Goal: Task Accomplishment & Management: Manage account settings

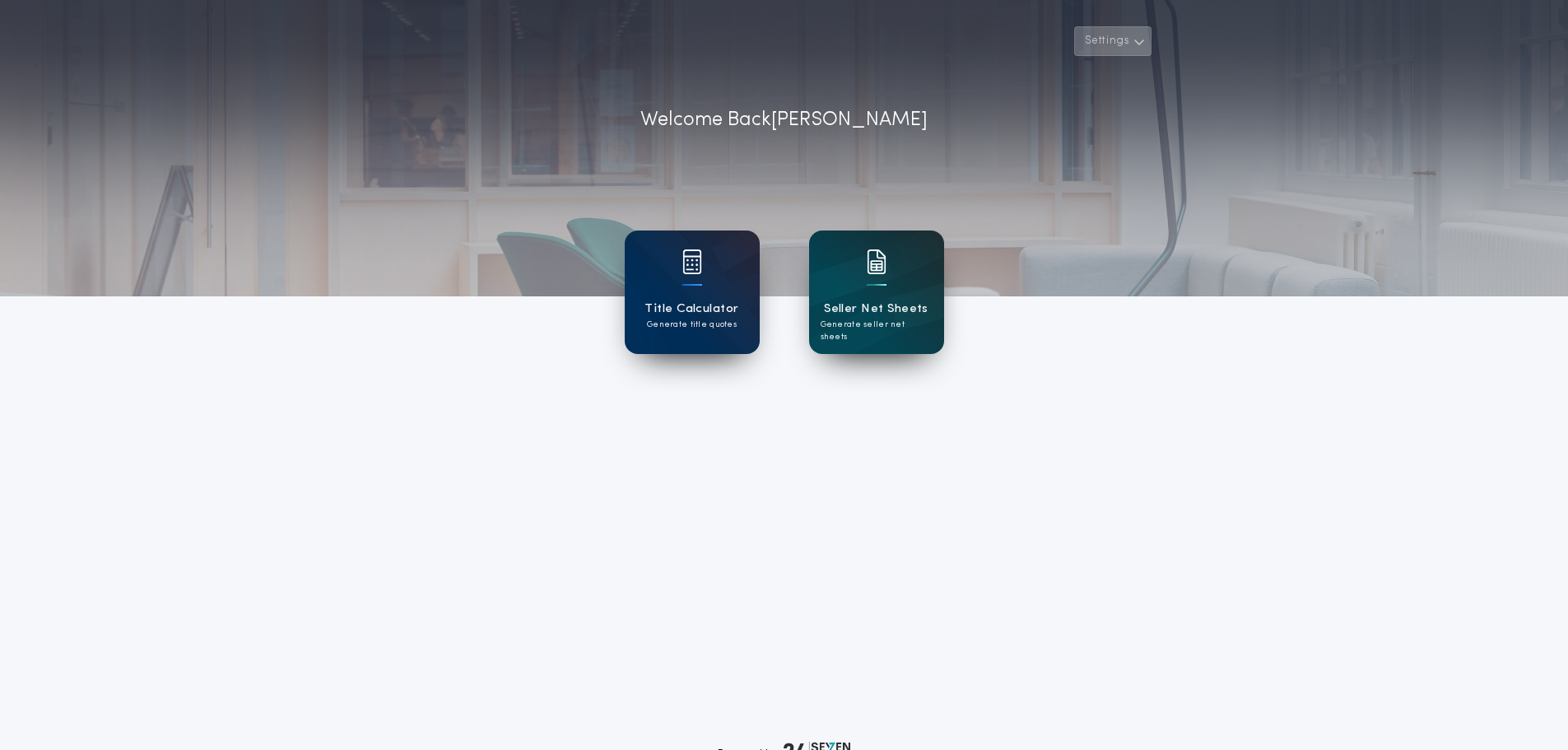
click at [1132, 39] on button "Settings" at bounding box center [1113, 41] width 77 height 30
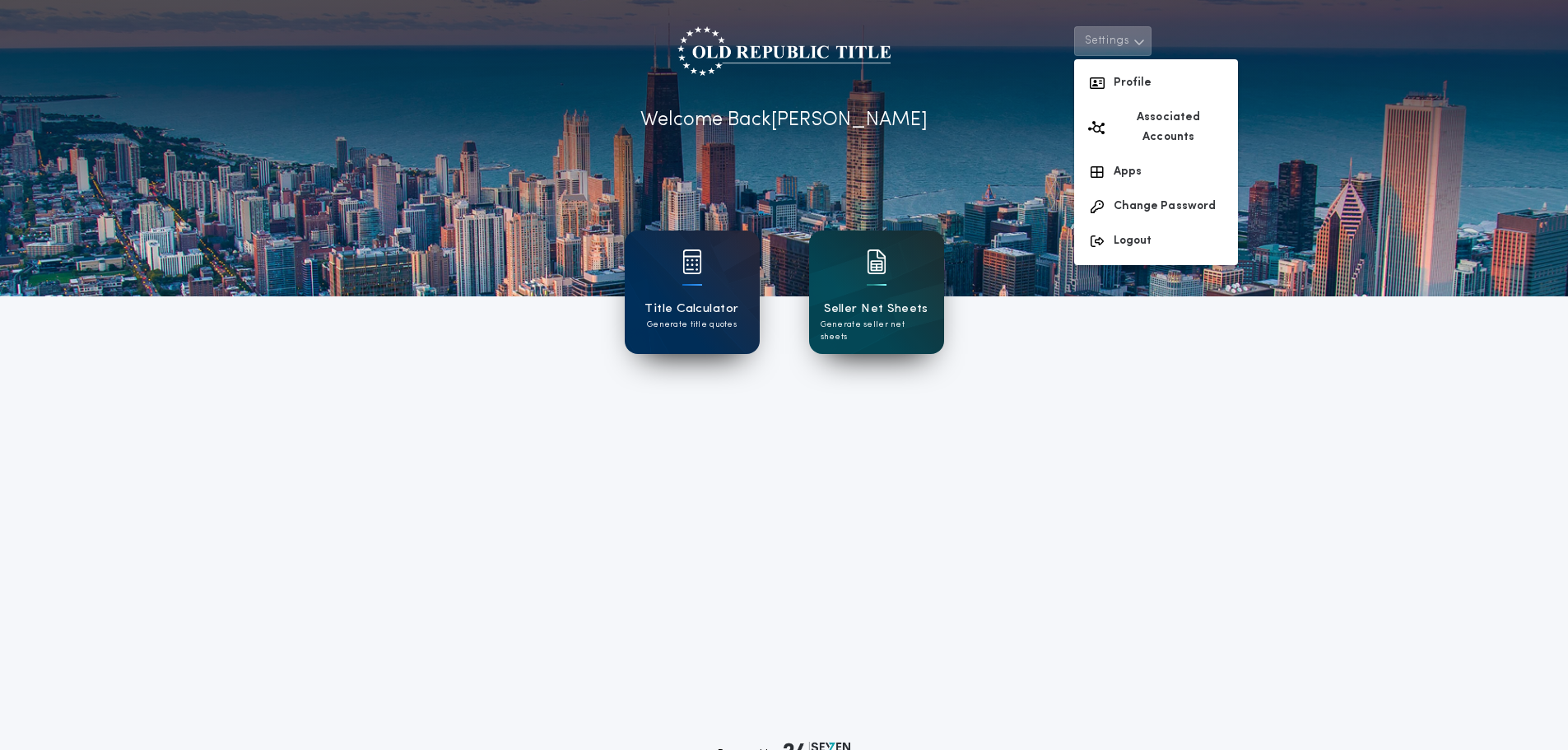
click at [1132, 39] on button "Settings" at bounding box center [1113, 41] width 77 height 30
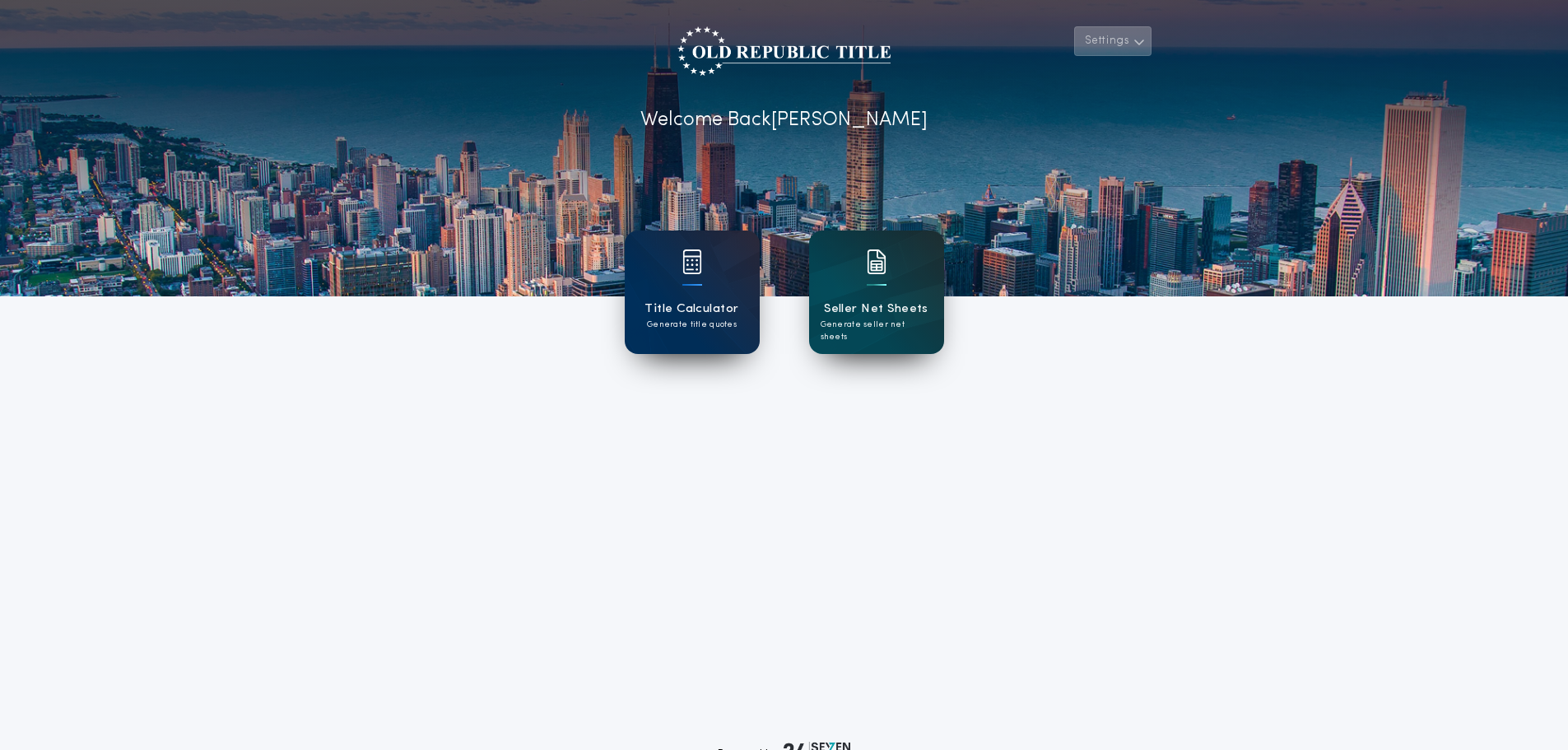
click at [1136, 50] on icon "button" at bounding box center [1139, 42] width 13 height 20
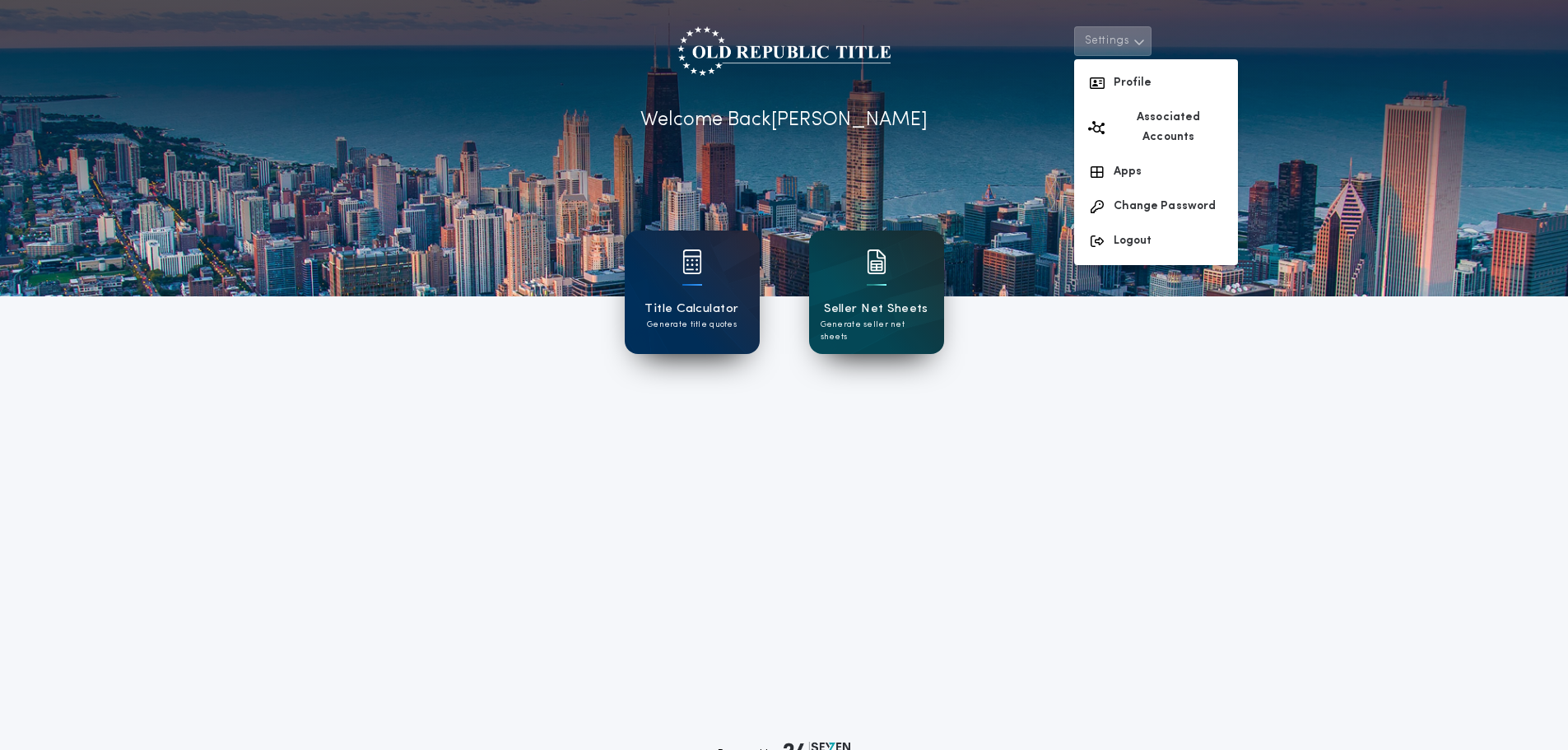
click at [1136, 45] on icon "button" at bounding box center [1139, 42] width 13 height 20
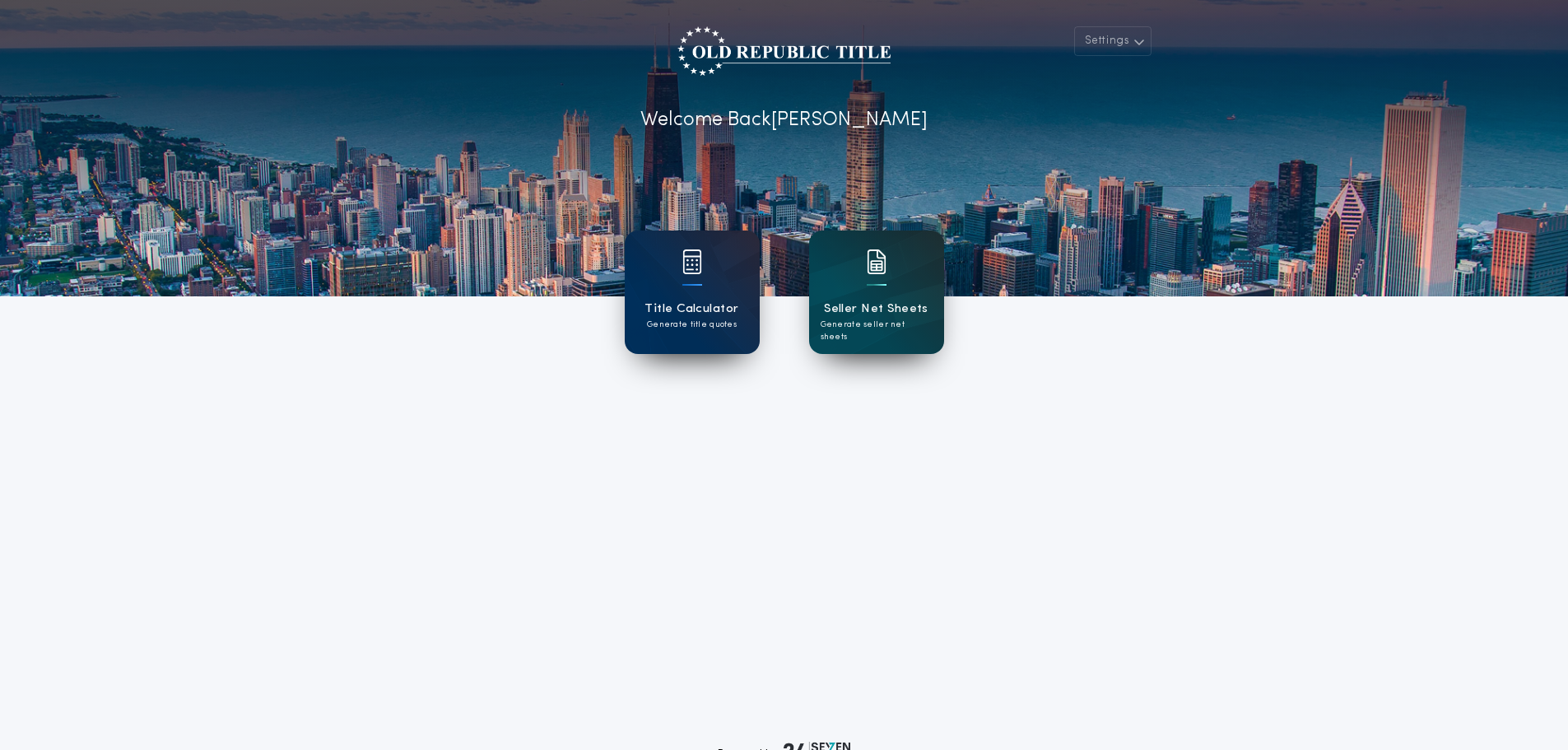
click at [112, 441] on div "Settings Welcome Back [PERSON_NAME] Title Calculator Generate title quotes Sell…" at bounding box center [784, 430] width 1568 height 860
click at [1101, 45] on button "Settings" at bounding box center [1113, 41] width 77 height 30
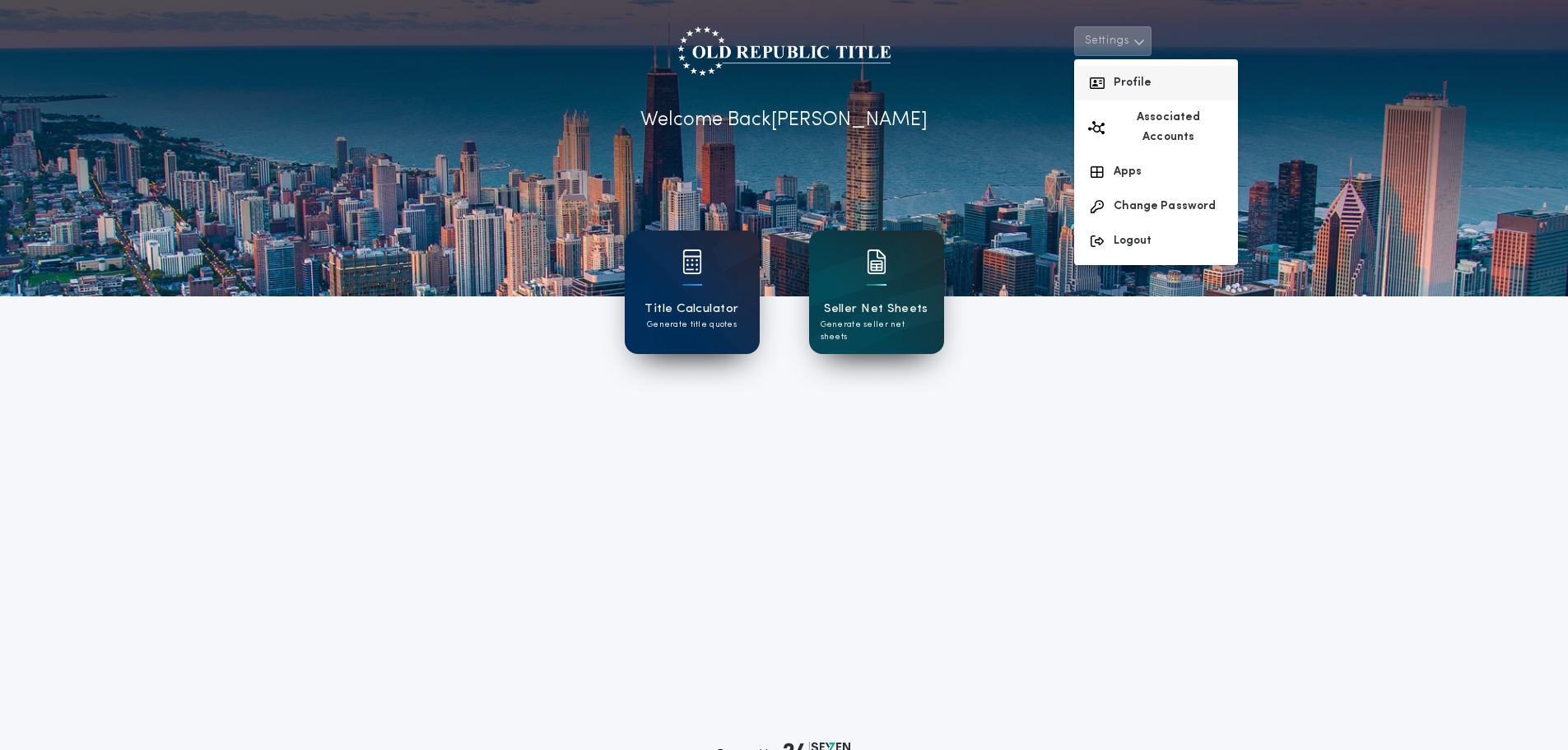
click at [1138, 82] on button "Profile" at bounding box center [1156, 83] width 164 height 35
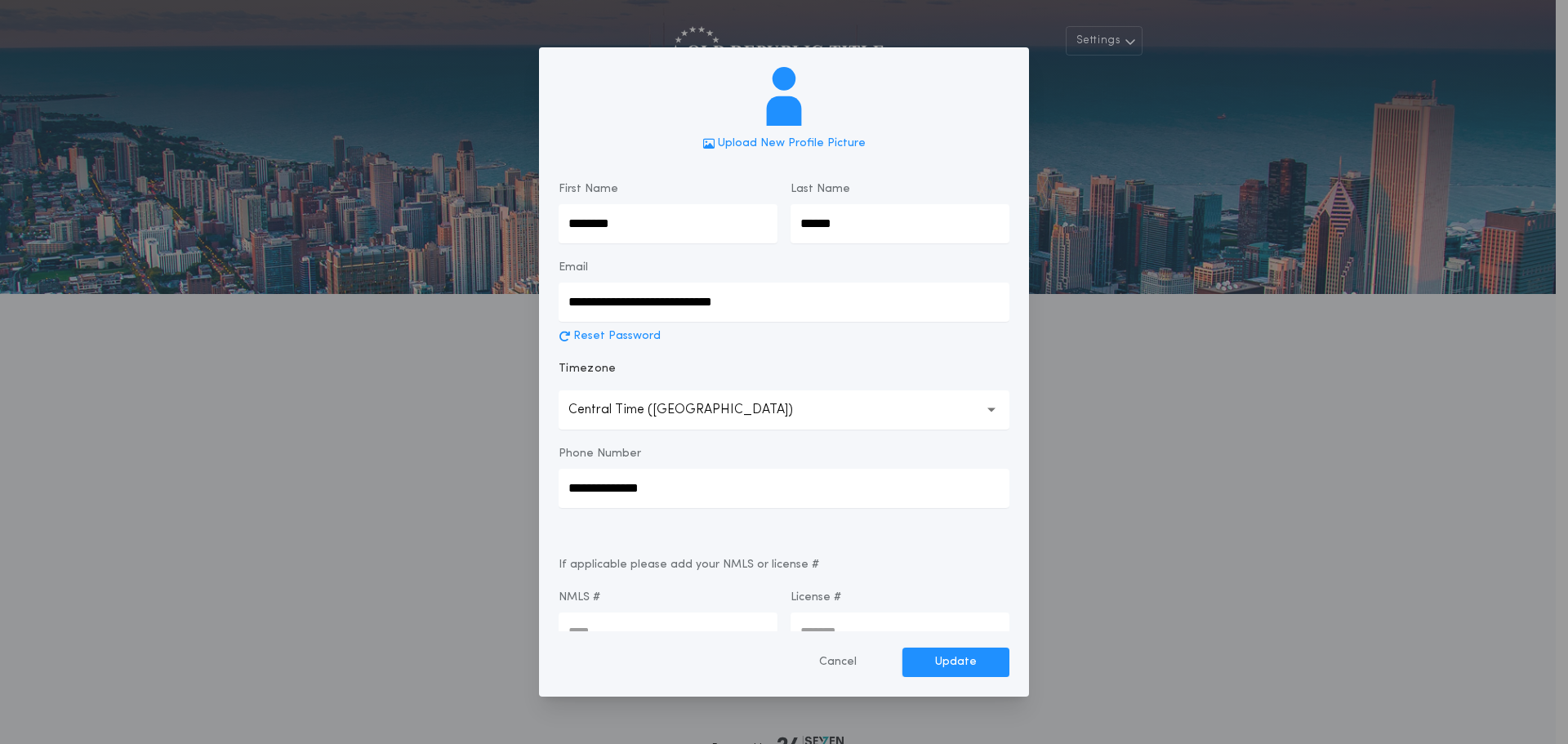
click at [355, 445] on div "**********" at bounding box center [784, 372] width 1568 height 744
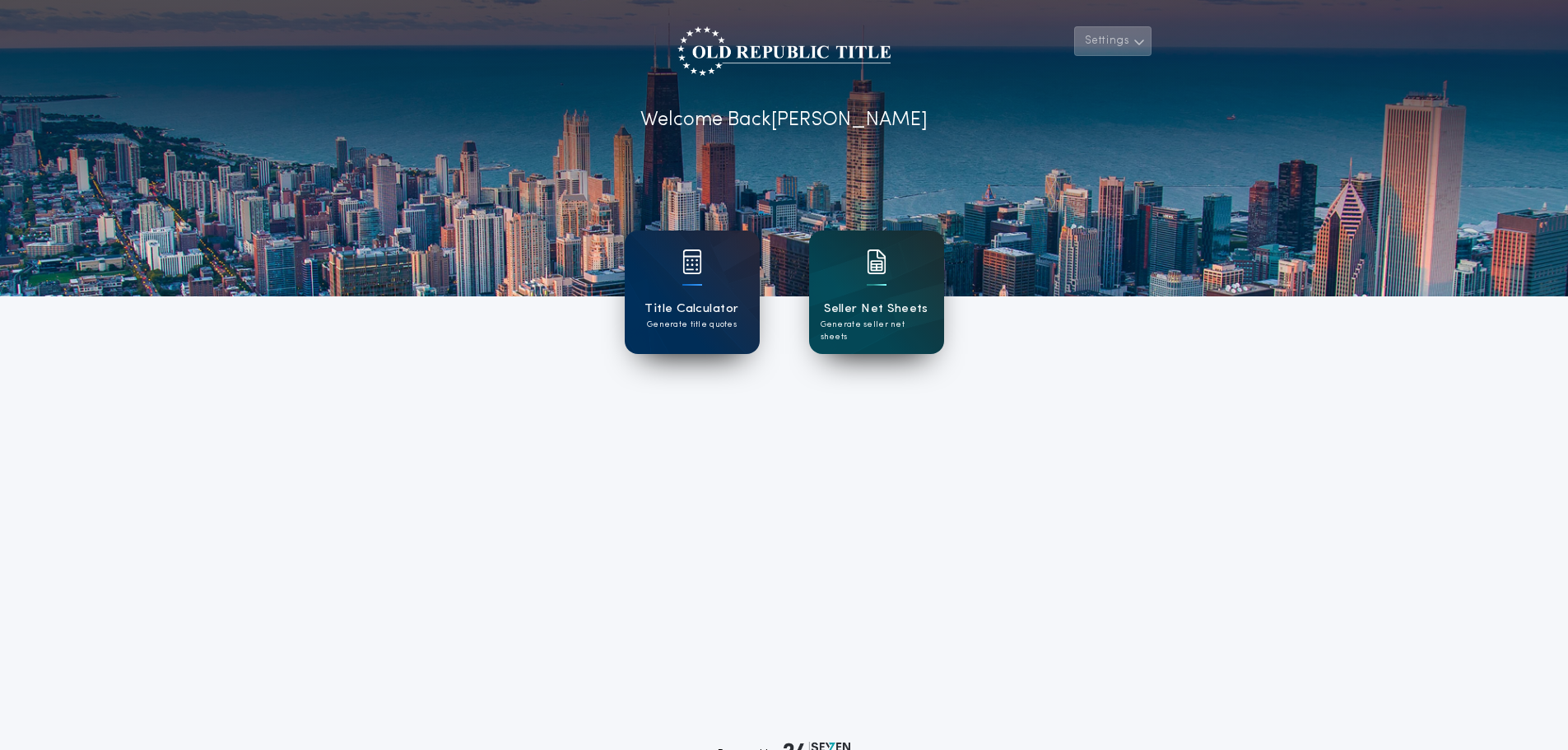
click at [1114, 35] on button "Settings" at bounding box center [1113, 41] width 77 height 30
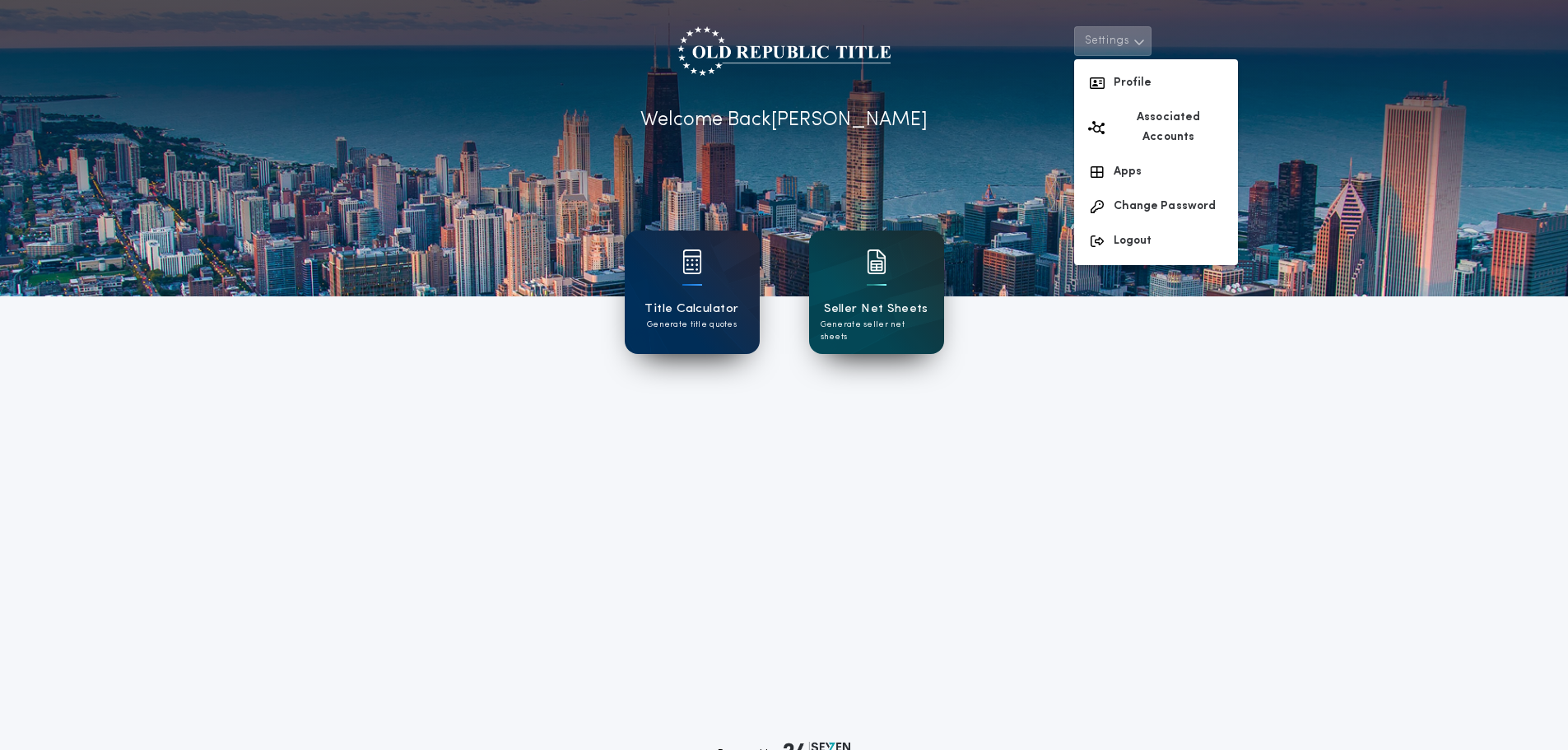
click at [1114, 35] on button "Settings" at bounding box center [1113, 41] width 77 height 30
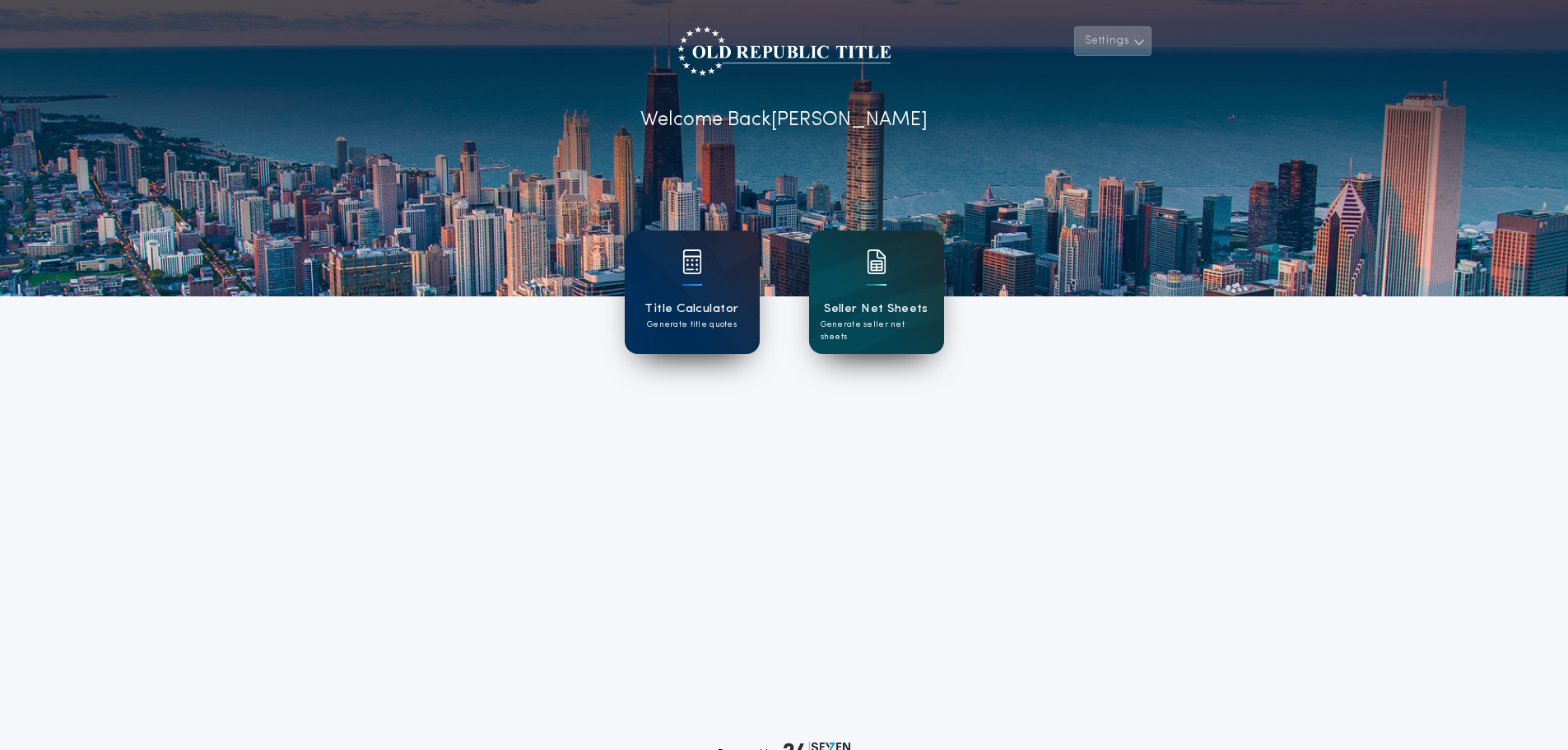
click at [1128, 40] on button "Settings" at bounding box center [1113, 41] width 77 height 30
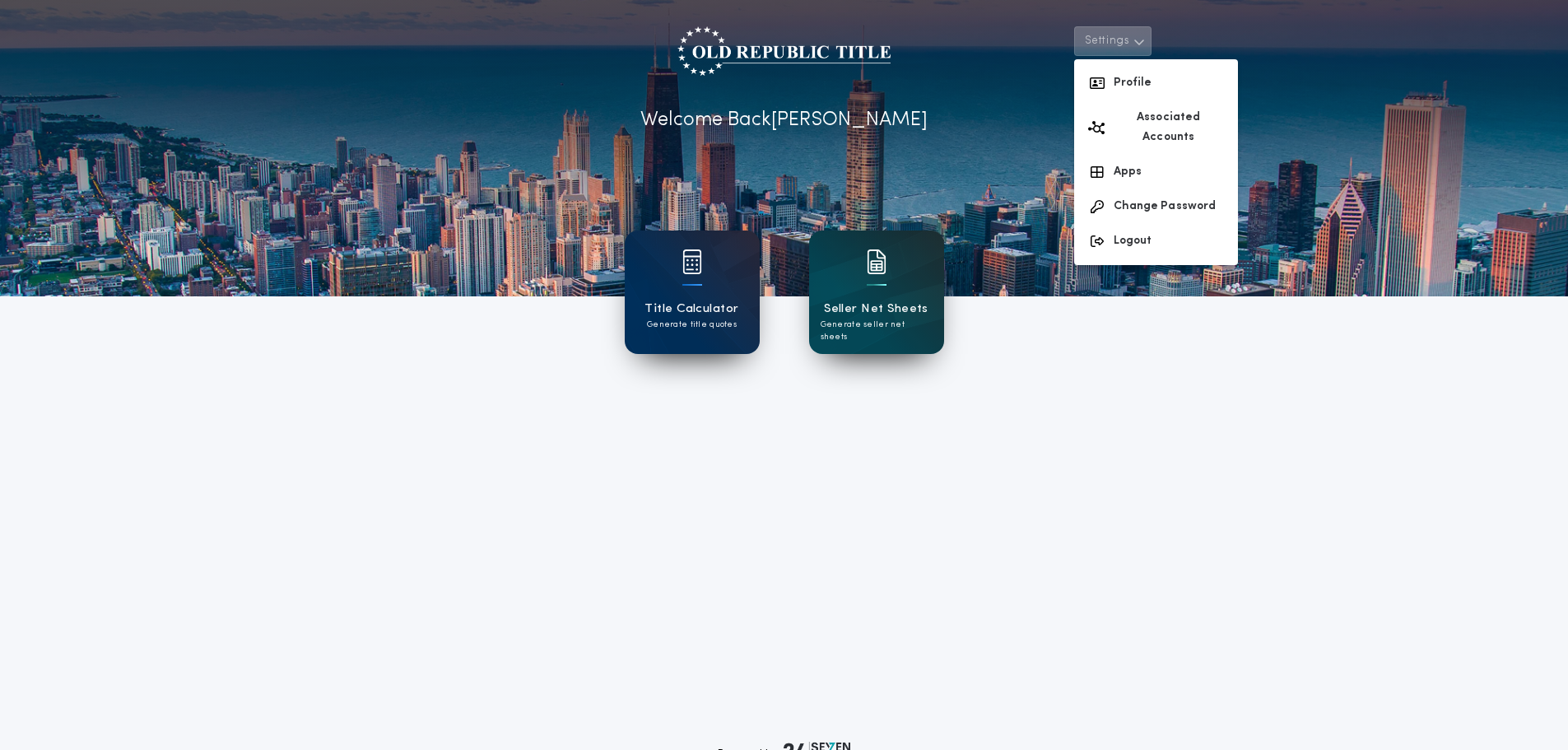
click at [1128, 41] on button "Settings" at bounding box center [1113, 41] width 77 height 30
